Goal: Contribute content: Contribute content

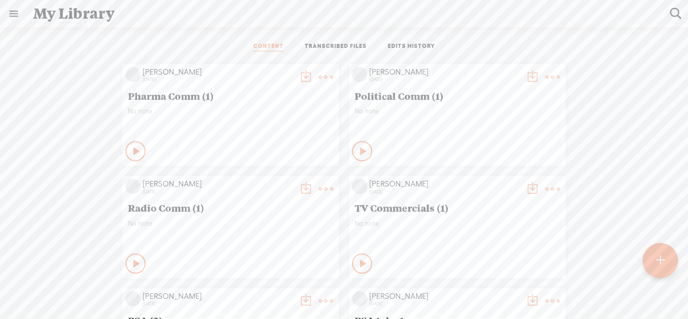
click at [664, 268] on t at bounding box center [660, 260] width 9 height 22
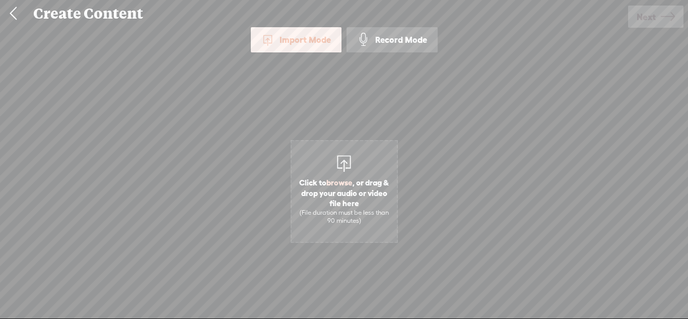
click at [404, 44] on div "Record Mode" at bounding box center [392, 39] width 91 height 25
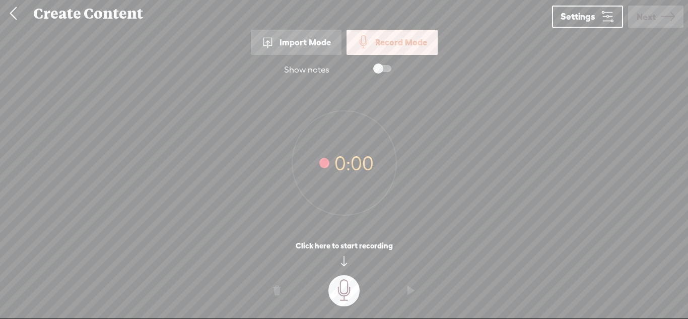
click at [340, 288] on t at bounding box center [343, 290] width 31 height 31
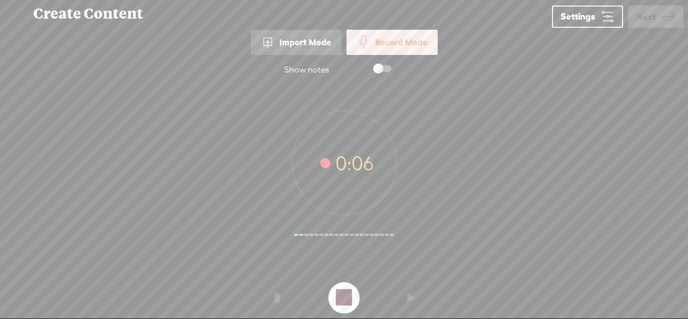
click at [340, 288] on t at bounding box center [343, 297] width 31 height 31
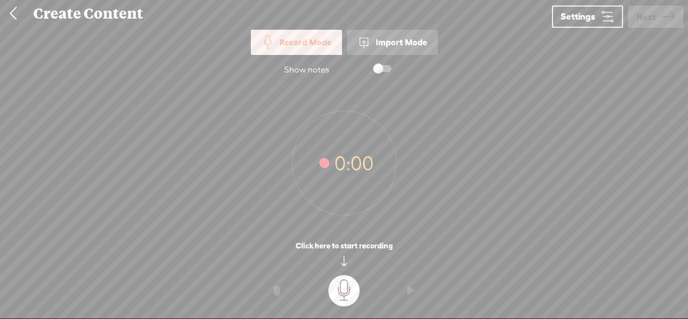
click at [333, 283] on t at bounding box center [343, 290] width 31 height 31
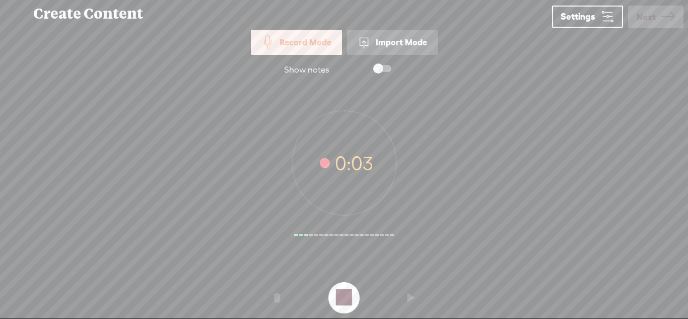
click at [333, 283] on o at bounding box center [344, 298] width 40 height 30
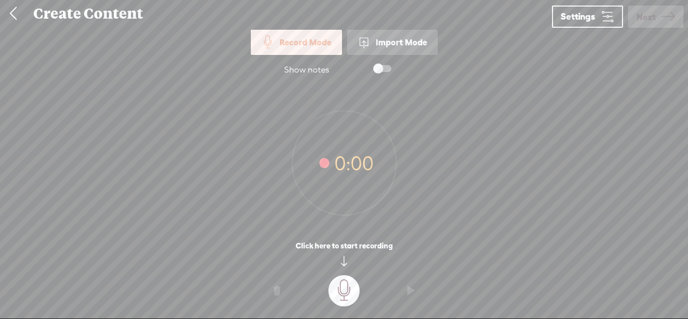
click at [341, 282] on t at bounding box center [343, 290] width 31 height 31
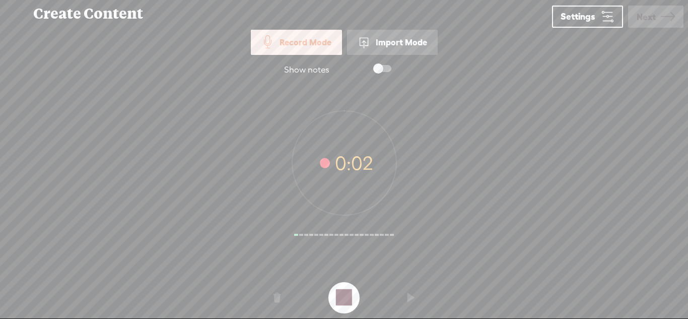
click at [341, 282] on t at bounding box center [343, 297] width 31 height 31
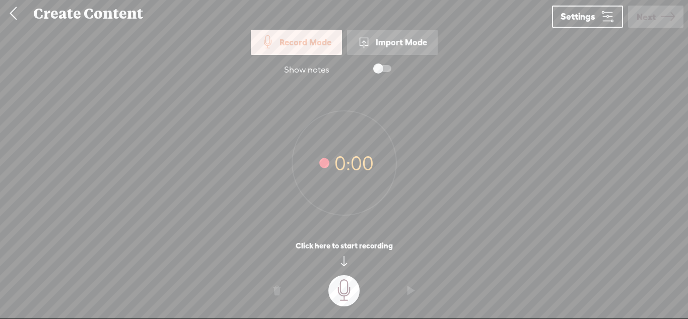
click at [337, 291] on t at bounding box center [343, 290] width 31 height 31
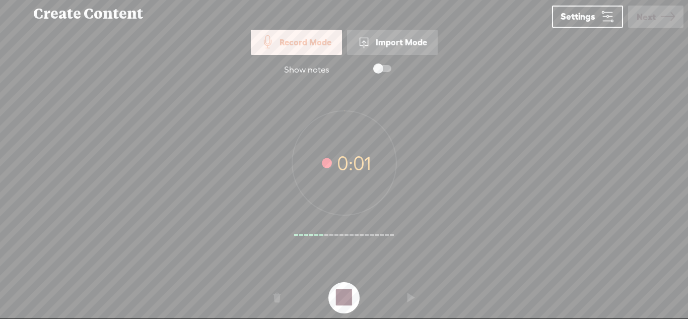
click at [337, 291] on t at bounding box center [343, 297] width 31 height 31
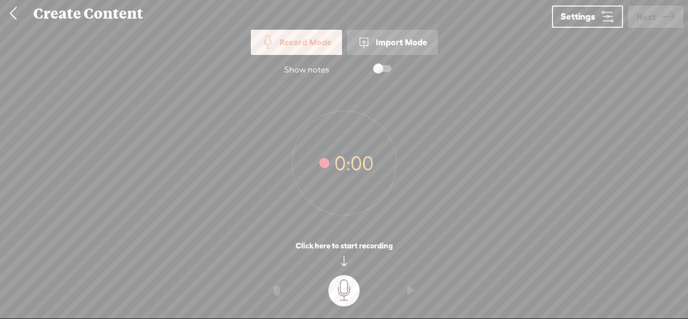
click at [331, 289] on t at bounding box center [343, 290] width 31 height 31
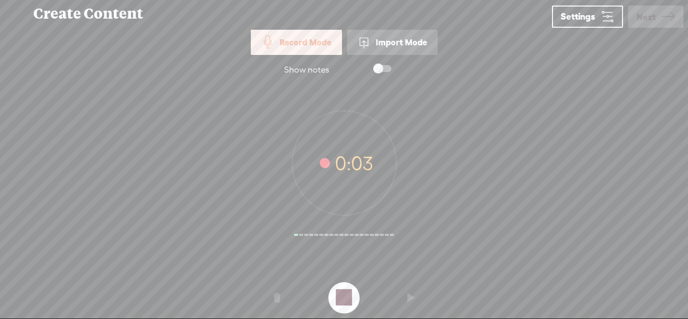
click at [331, 289] on t at bounding box center [343, 297] width 31 height 31
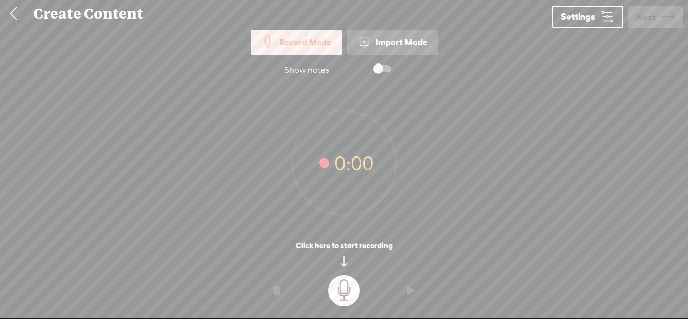
click at [336, 295] on t at bounding box center [343, 290] width 31 height 31
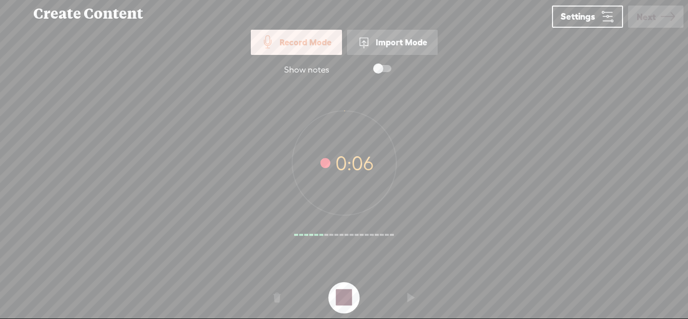
click at [336, 295] on t at bounding box center [343, 297] width 31 height 31
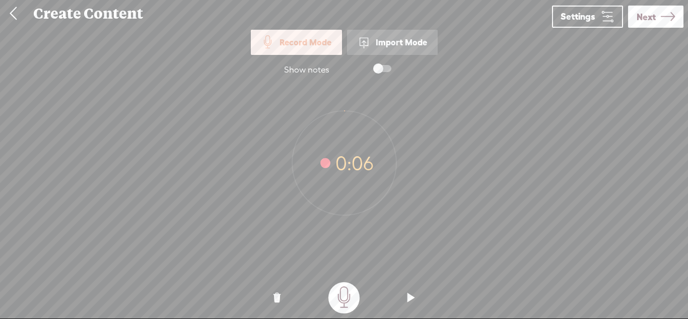
click at [661, 7] on icon at bounding box center [668, 17] width 14 height 26
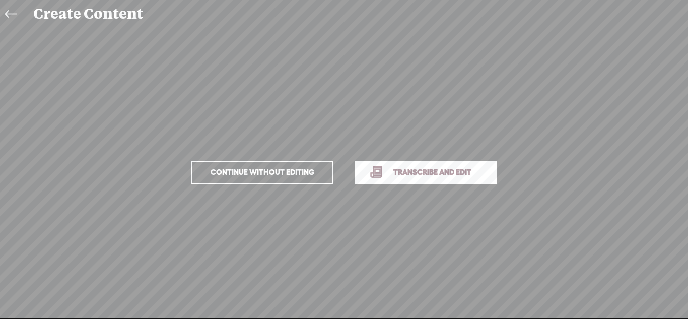
click at [451, 170] on span "Transcribe and edit" at bounding box center [432, 172] width 99 height 12
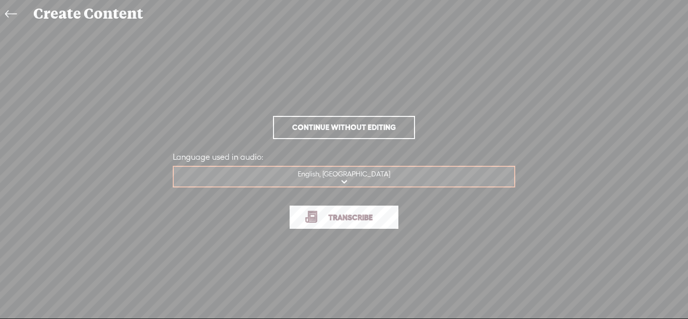
click at [366, 216] on span "Transcribe" at bounding box center [350, 218] width 65 height 12
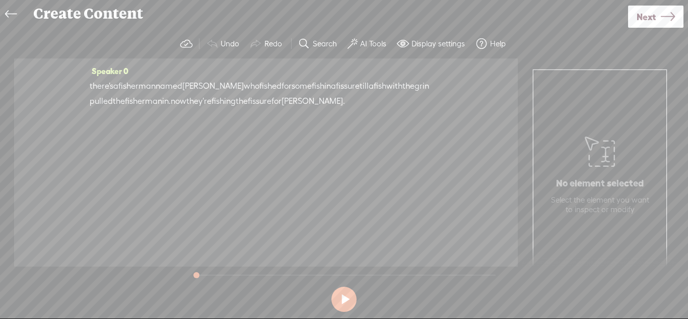
click at [646, 24] on span "Next" at bounding box center [646, 17] width 19 height 26
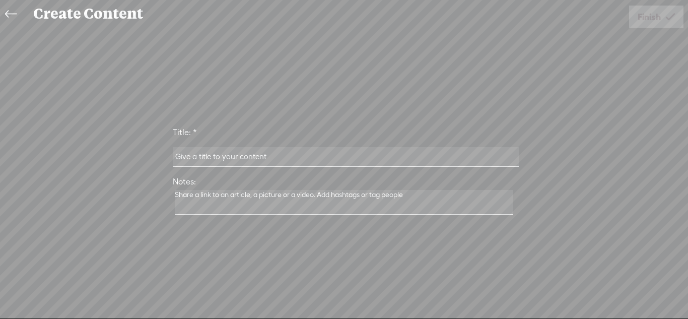
click at [470, 157] on input "text" at bounding box center [345, 157] width 345 height 20
type input "Facility Workout 5.1"
click at [635, 12] on link "Finish" at bounding box center [656, 17] width 54 height 22
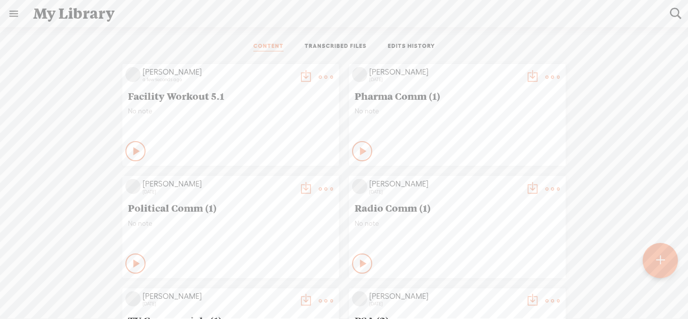
click at [651, 255] on div at bounding box center [660, 260] width 36 height 36
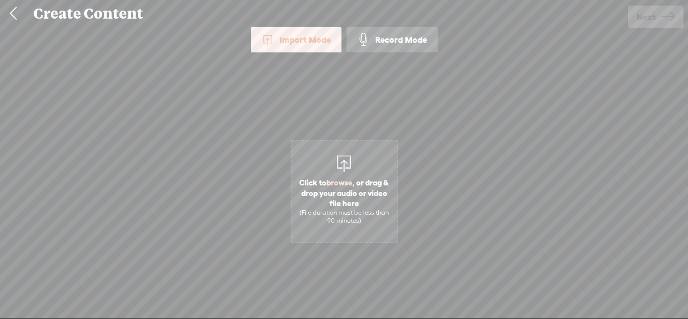
click at [382, 53] on div "Import Mode Import Mode Record Mode Text Language: *: English (US) English (US)…" at bounding box center [344, 172] width 688 height 290
click at [387, 46] on div "Record Mode" at bounding box center [392, 39] width 91 height 25
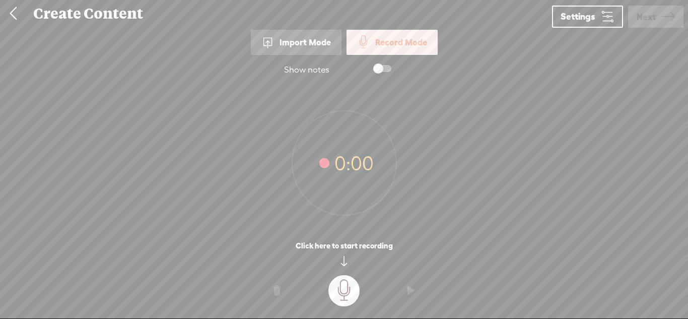
click at [347, 294] on t at bounding box center [343, 290] width 31 height 31
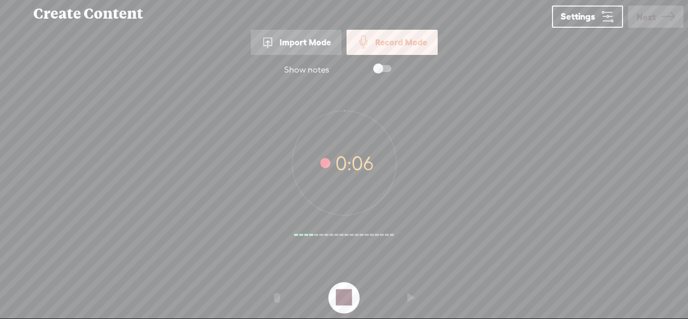
click at [347, 294] on t at bounding box center [343, 297] width 31 height 31
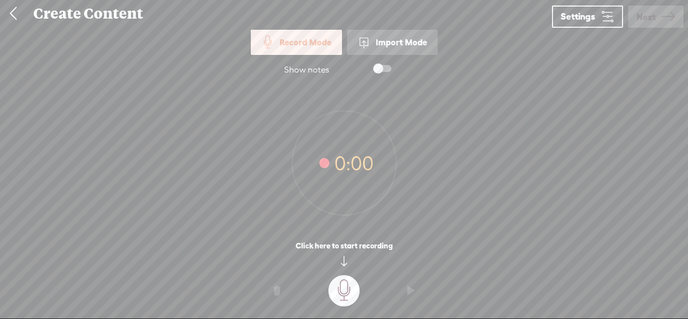
click at [343, 289] on t at bounding box center [343, 290] width 31 height 31
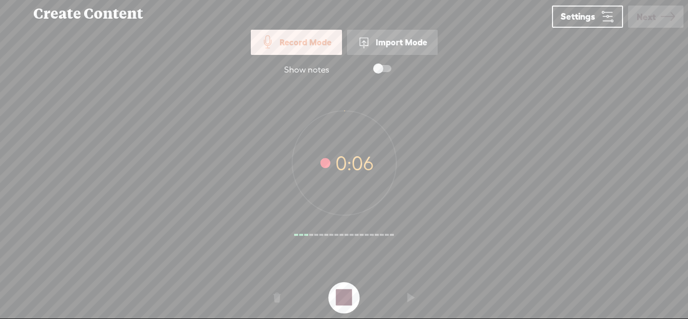
click at [343, 289] on t at bounding box center [343, 297] width 31 height 31
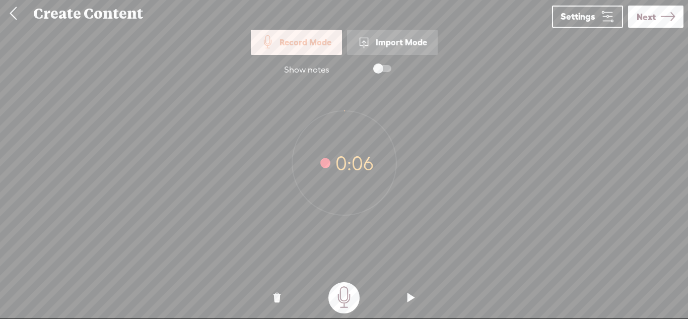
click at [642, 8] on span "Next" at bounding box center [646, 17] width 19 height 26
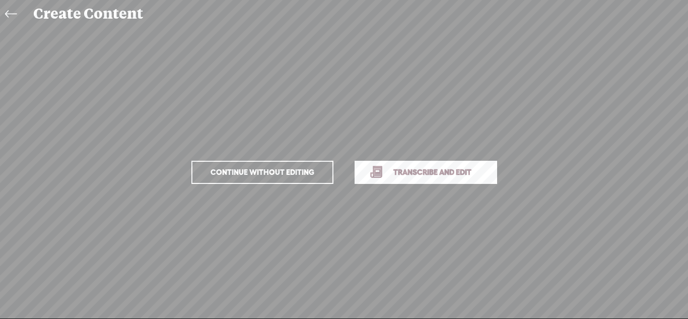
click at [432, 183] on link "Transcribe and edit" at bounding box center [426, 172] width 143 height 23
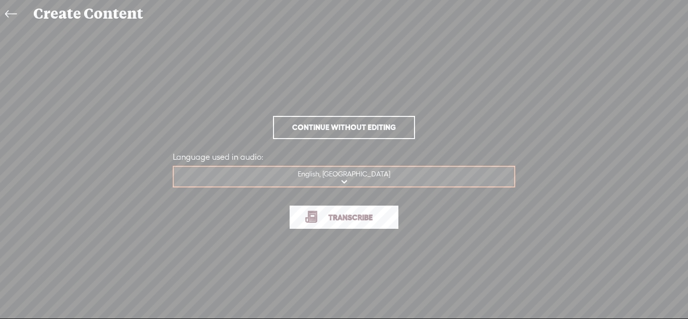
click at [360, 222] on span "Transcribe" at bounding box center [350, 218] width 65 height 12
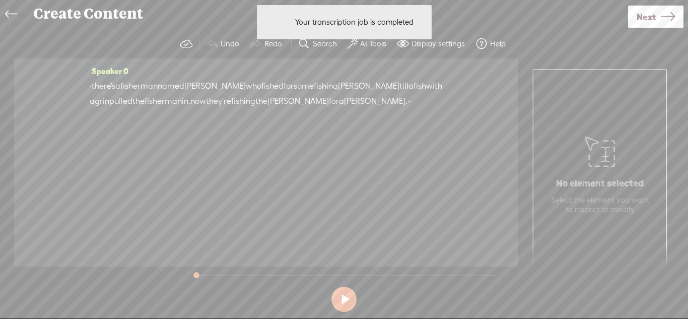
drag, startPoint x: 378, startPoint y: 102, endPoint x: 369, endPoint y: 101, distance: 8.6
click at [369, 101] on div "· there's a fisherman named fisher who fished for some fish in a fisher till a …" at bounding box center [266, 94] width 353 height 30
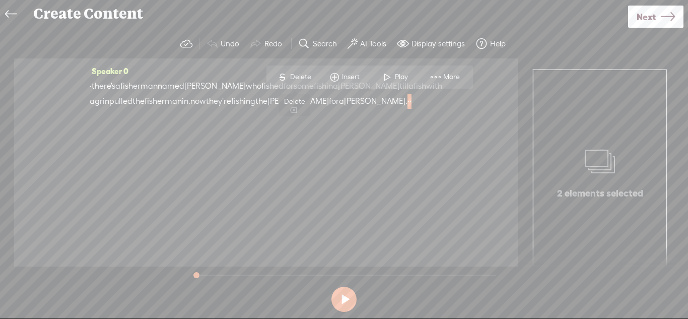
click at [301, 76] on span "Delete" at bounding box center [302, 77] width 24 height 10
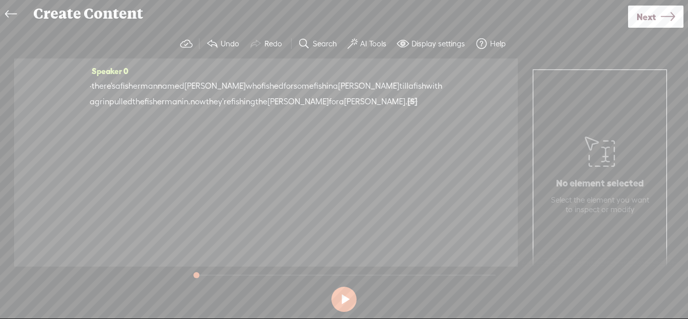
click at [90, 83] on span "·" at bounding box center [91, 86] width 2 height 15
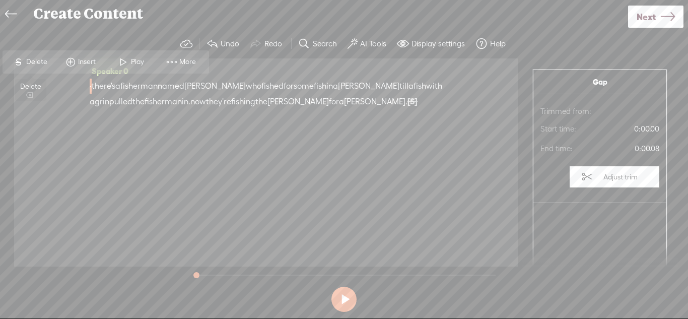
click at [38, 57] on span "Delete" at bounding box center [38, 62] width 24 height 10
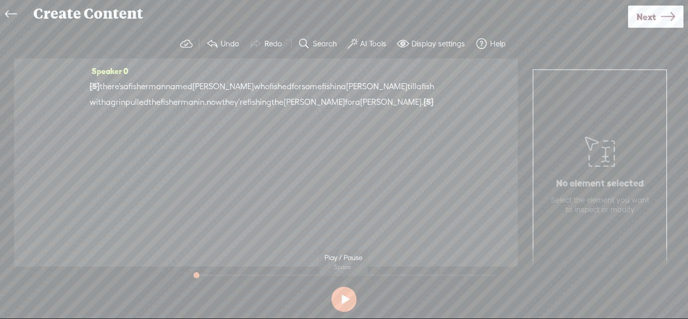
click at [341, 308] on button at bounding box center [343, 299] width 25 height 25
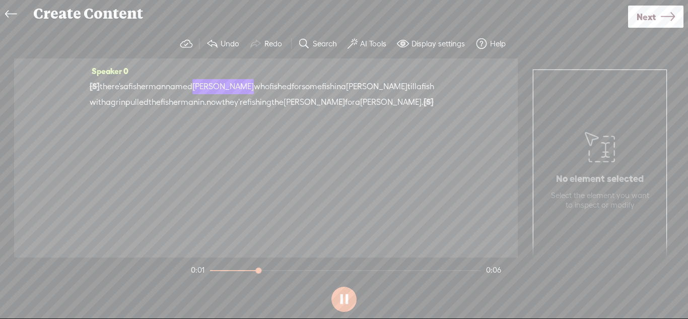
click at [341, 308] on button at bounding box center [343, 299] width 25 height 25
click at [643, 24] on span "Next" at bounding box center [646, 17] width 19 height 26
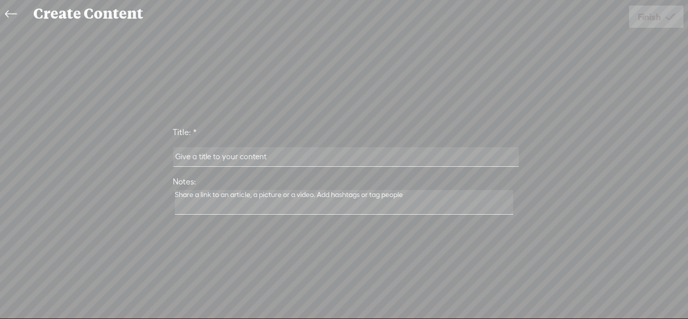
click at [441, 151] on input "text" at bounding box center [345, 157] width 345 height 20
type input "Facility Workout 5.2"
click at [659, 23] on span "Finish" at bounding box center [649, 17] width 23 height 26
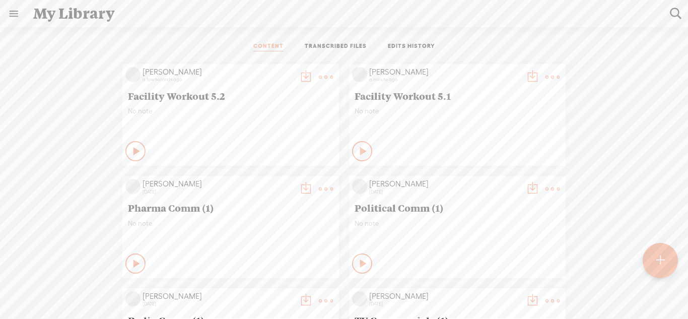
click at [660, 272] on div at bounding box center [660, 260] width 36 height 36
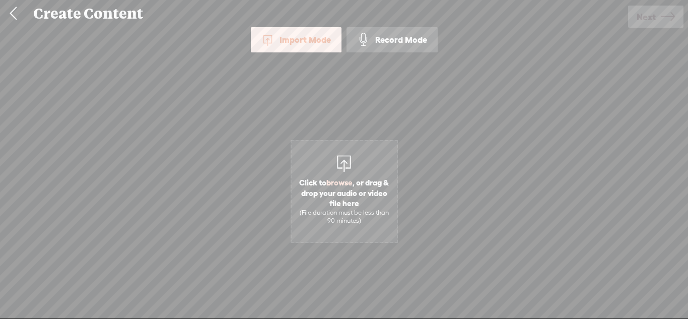
click at [428, 46] on div "Record Mode" at bounding box center [392, 39] width 91 height 25
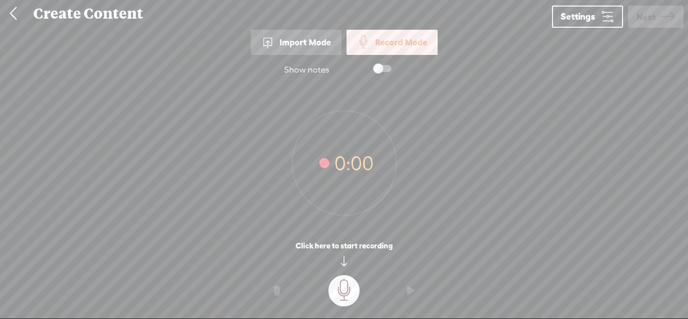
click at [335, 291] on t at bounding box center [343, 290] width 31 height 31
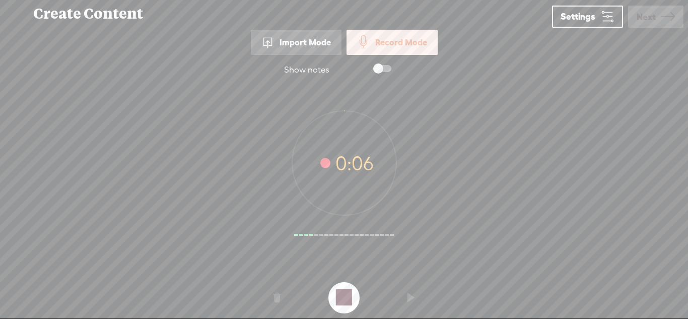
click at [335, 291] on t at bounding box center [343, 297] width 31 height 31
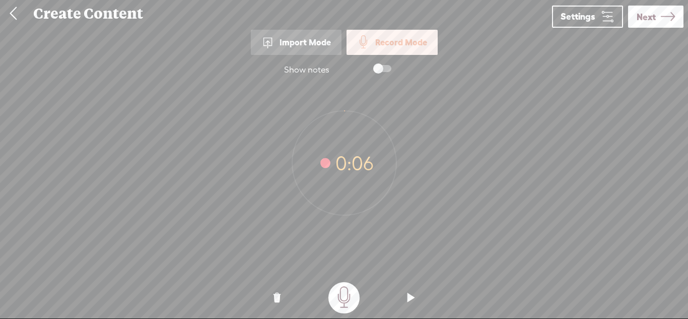
click at [650, 23] on span "Next" at bounding box center [646, 17] width 19 height 26
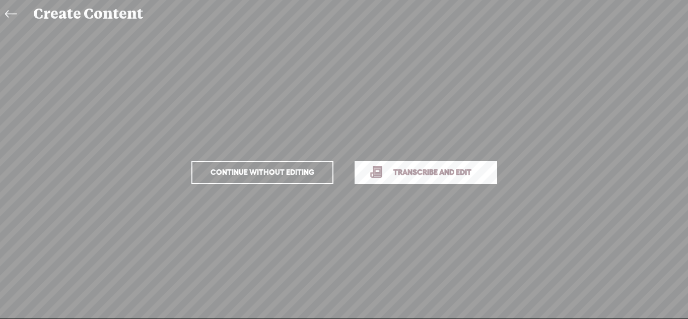
click at [430, 173] on span "Transcribe and edit" at bounding box center [432, 172] width 99 height 12
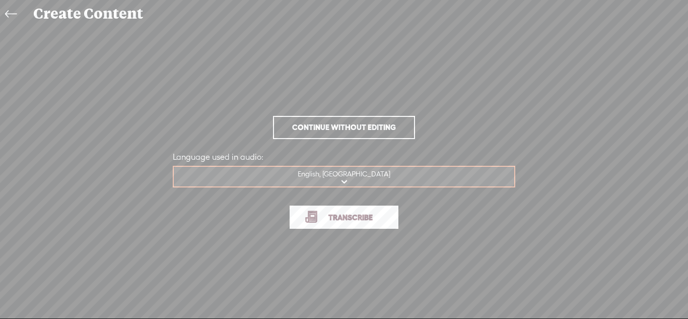
click at [360, 226] on link "Transcribe" at bounding box center [344, 217] width 109 height 23
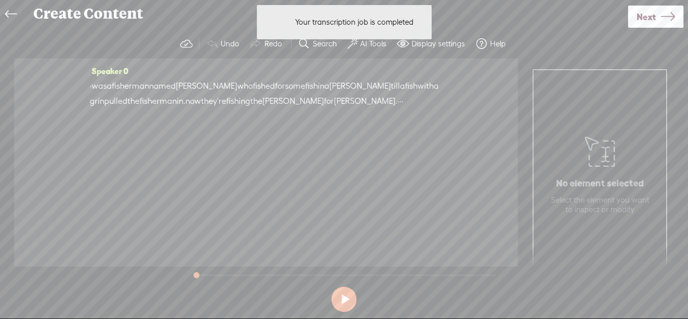
drag, startPoint x: 375, startPoint y: 103, endPoint x: 361, endPoint y: 101, distance: 13.7
click at [361, 101] on div "· was a fisherman named fisher who fished for some fish in a fisher till a fish…" at bounding box center [266, 94] width 353 height 30
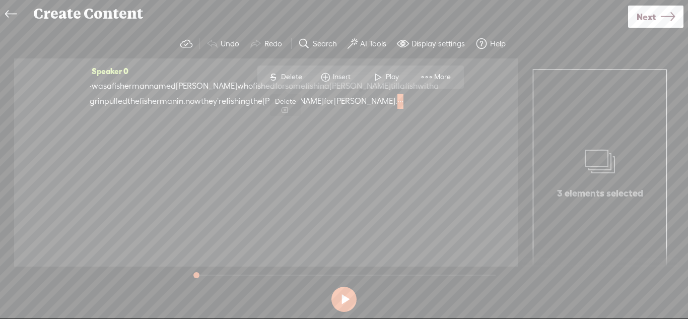
click at [286, 78] on span "Delete" at bounding box center [293, 77] width 24 height 10
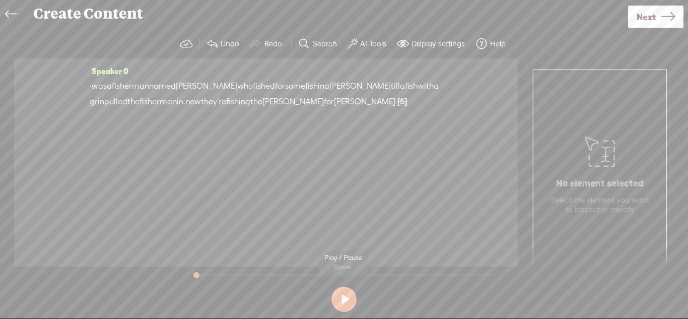
click at [356, 307] on section at bounding box center [344, 299] width 310 height 33
click at [346, 301] on button at bounding box center [343, 299] width 25 height 25
click at [250, 102] on span "fishing" at bounding box center [238, 101] width 24 height 15
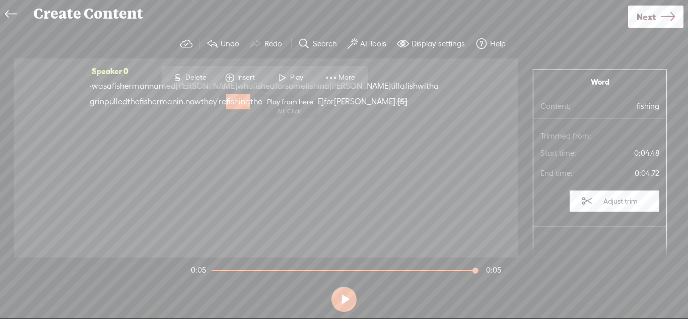
click at [288, 85] on span at bounding box center [282, 78] width 15 height 18
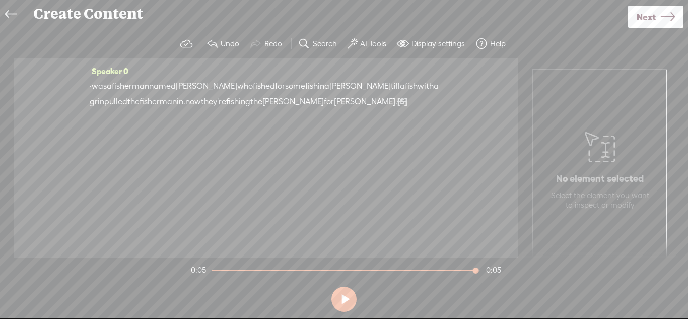
click at [637, 26] on span "Next" at bounding box center [646, 17] width 19 height 26
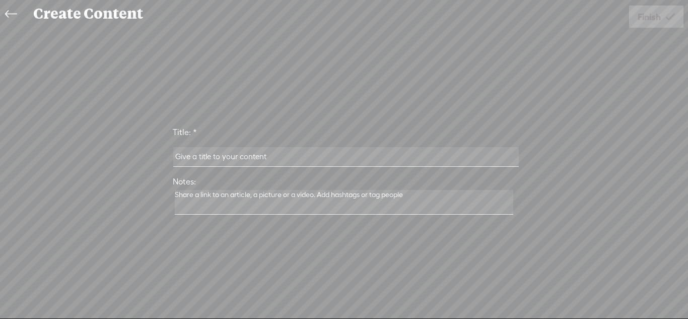
click at [345, 159] on input "text" at bounding box center [345, 157] width 345 height 20
type input "Facility Workout 6"
click at [646, 23] on span "Finish" at bounding box center [649, 17] width 23 height 26
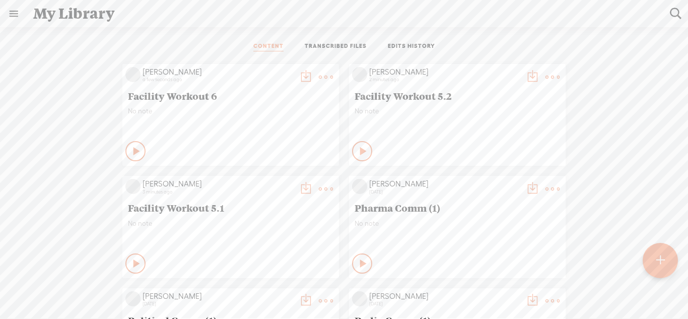
click at [301, 80] on t at bounding box center [306, 77] width 14 height 14
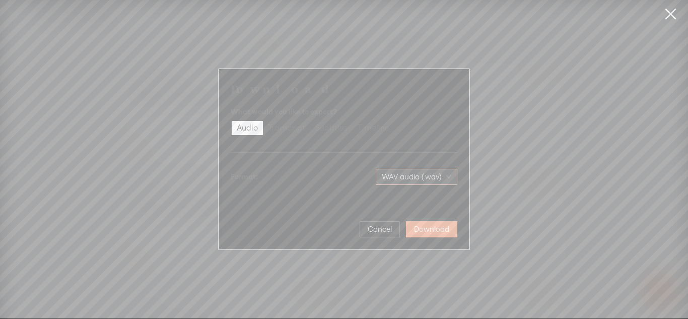
click at [382, 173] on span "WAV audio (.wav)" at bounding box center [417, 176] width 70 height 15
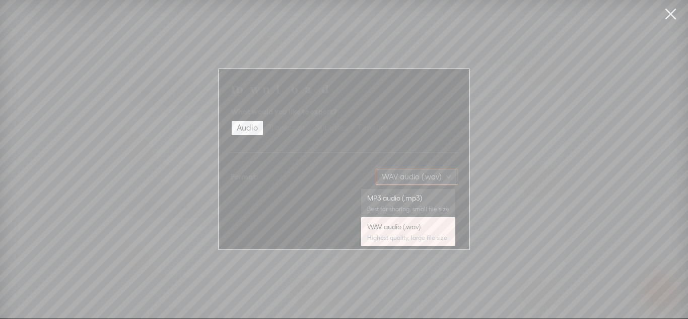
click at [385, 194] on div "MP3 audio (.mp3)" at bounding box center [408, 198] width 82 height 10
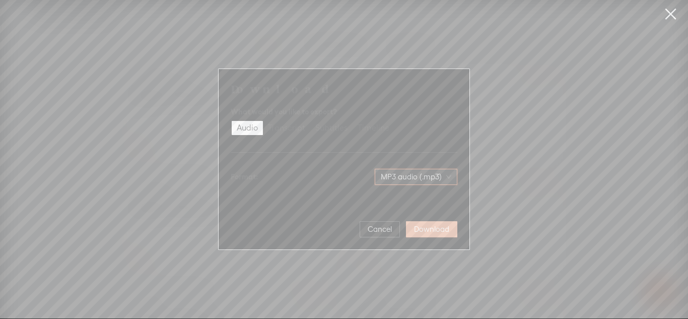
click at [418, 230] on span "Download" at bounding box center [431, 229] width 35 height 10
